Goal: Navigation & Orientation: Find specific page/section

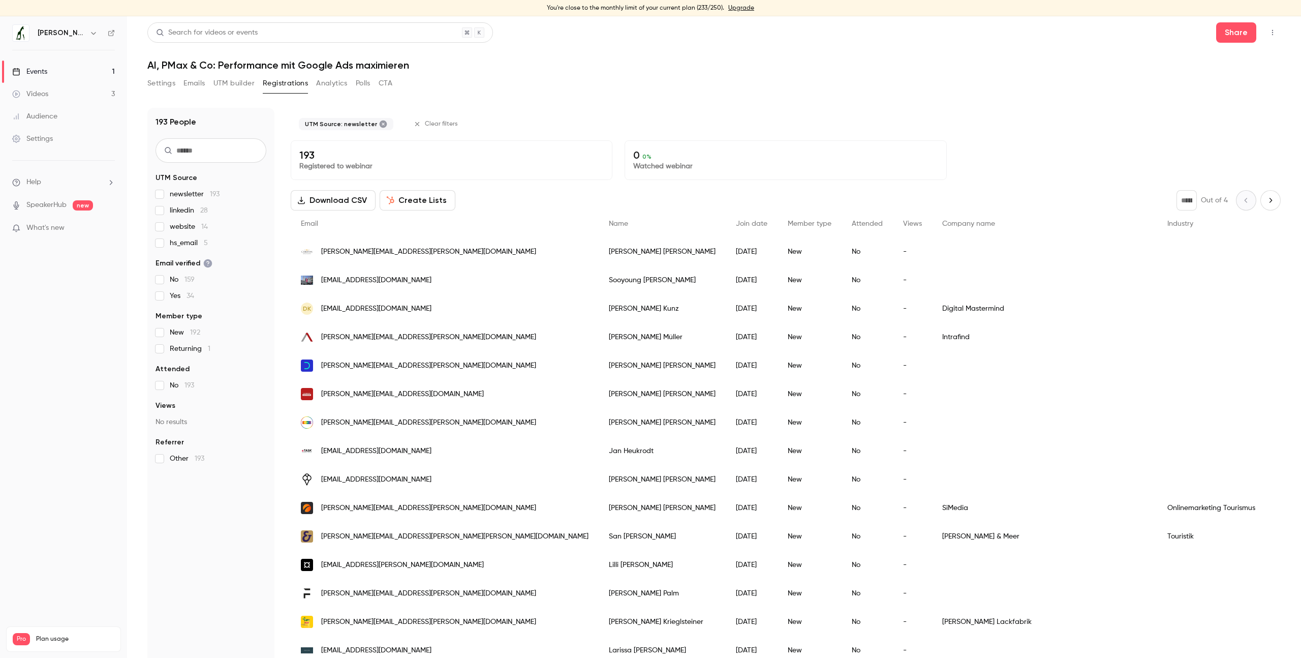
scroll to position [12, 0]
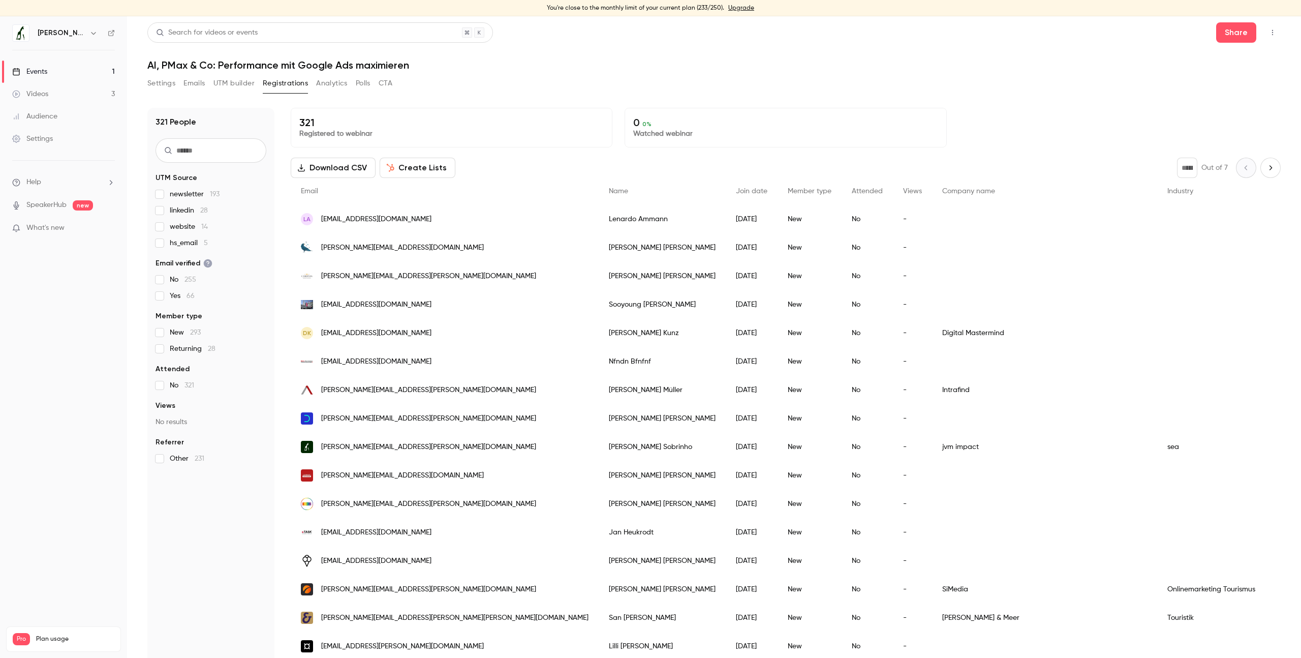
click at [304, 128] on p "321" at bounding box center [451, 122] width 304 height 12
click at [311, 118] on p "321" at bounding box center [451, 122] width 304 height 12
click at [1265, 34] on button "button" at bounding box center [1273, 32] width 16 height 16
click at [1237, 82] on div "Enter Studio" at bounding box center [1225, 85] width 80 height 10
click at [1272, 33] on icon "button" at bounding box center [1272, 33] width 1 height 6
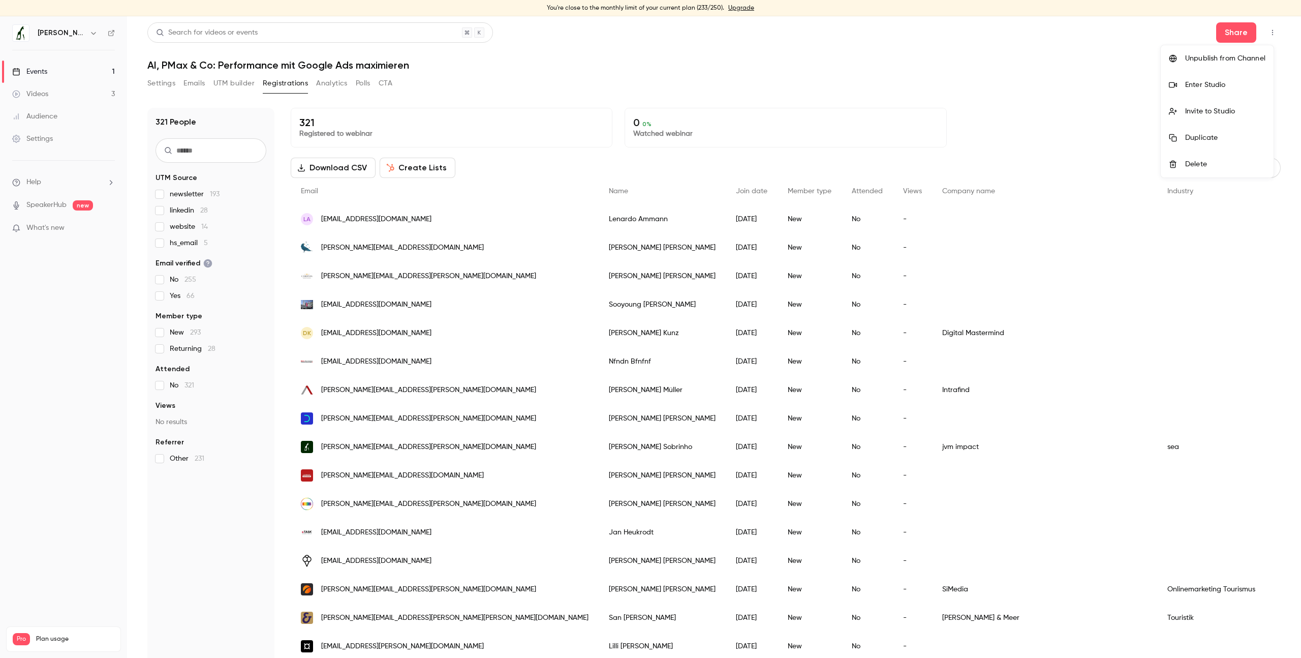
click at [1232, 79] on li "Enter Studio" at bounding box center [1217, 85] width 113 height 26
